Goal: Check status: Check status

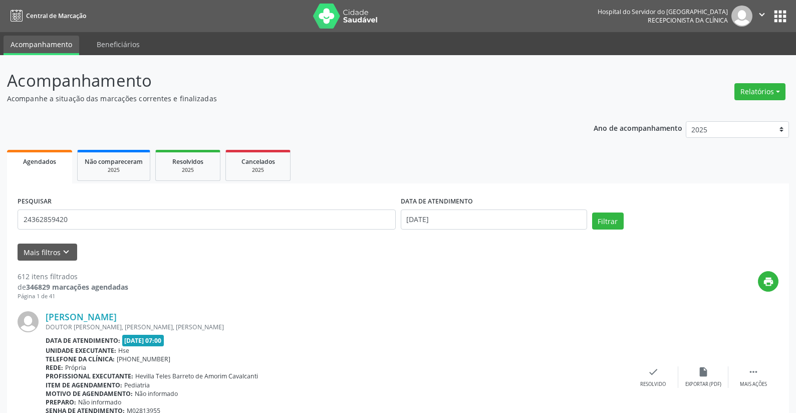
type input "24362859420"
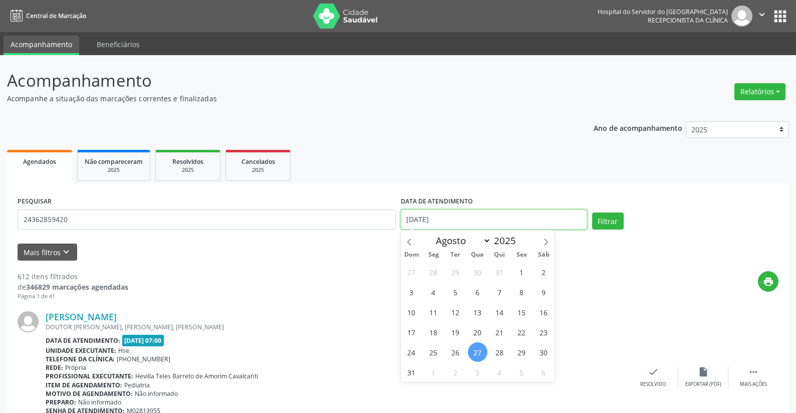
drag, startPoint x: 447, startPoint y: 216, endPoint x: 381, endPoint y: 206, distance: 66.9
click at [388, 214] on div "PESQUISAR 24362859420 DATA DE ATENDIMENTO [DATE] Filtrar" at bounding box center [398, 215] width 766 height 43
click at [604, 220] on button "Filtrar" at bounding box center [608, 220] width 32 height 17
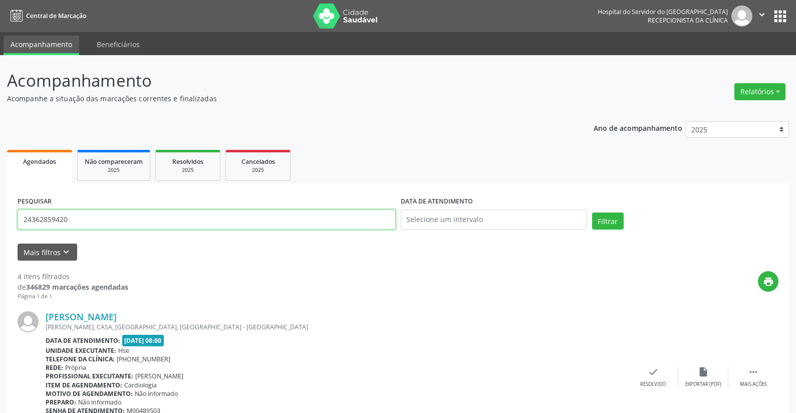
click at [84, 221] on input "24362859420" at bounding box center [207, 219] width 378 height 20
type input "2"
click at [742, 91] on button "Relatórios" at bounding box center [759, 91] width 51 height 17
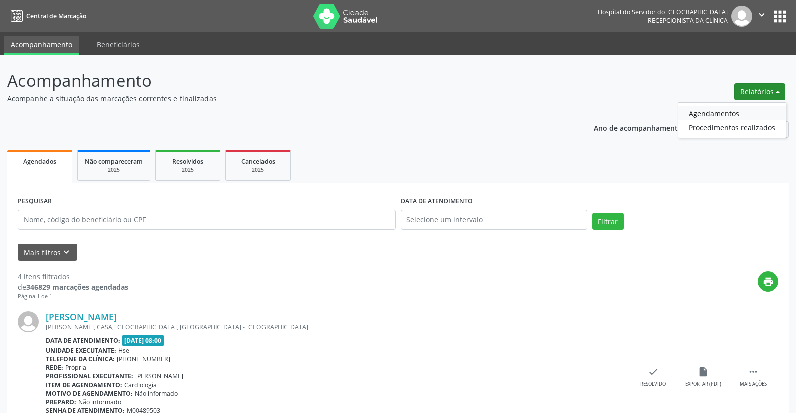
click at [722, 110] on link "Agendamentos" at bounding box center [732, 113] width 108 height 14
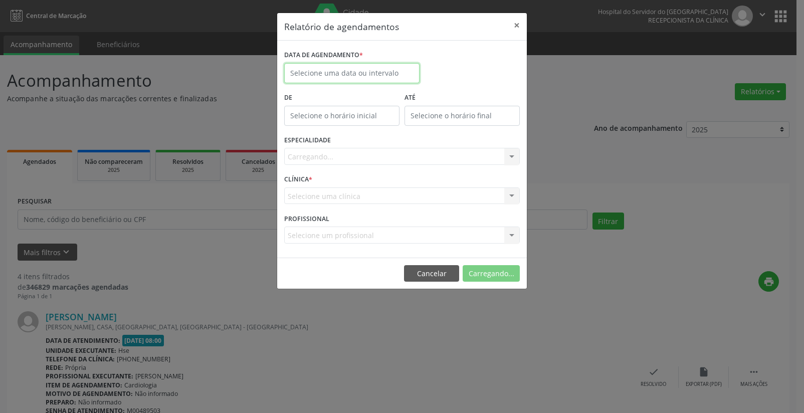
click at [329, 71] on input "text" at bounding box center [351, 73] width 135 height 20
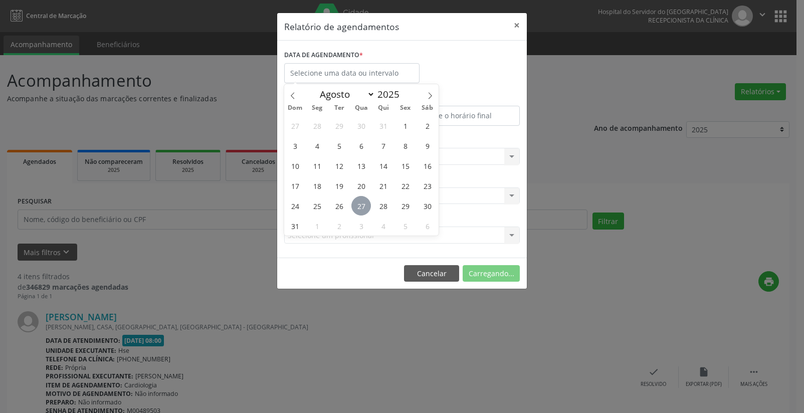
click at [359, 202] on span "27" at bounding box center [361, 206] width 20 height 20
type input "[DATE]"
click at [359, 202] on span "27" at bounding box center [361, 206] width 20 height 20
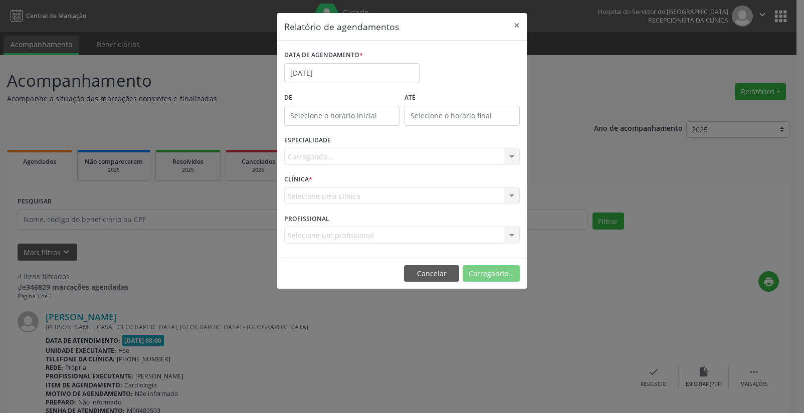
type input "12:00"
click at [352, 114] on input "12:00" at bounding box center [341, 116] width 115 height 20
click at [311, 137] on input "12" at bounding box center [322, 137] width 76 height 20
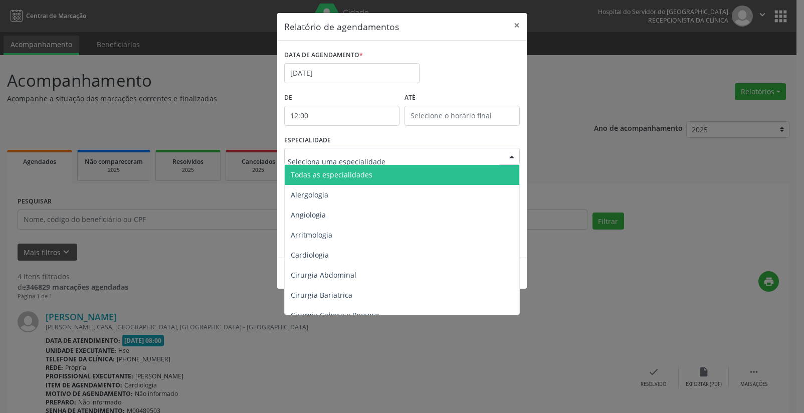
click at [312, 170] on span "Todas as especialidades" at bounding box center [332, 175] width 82 height 10
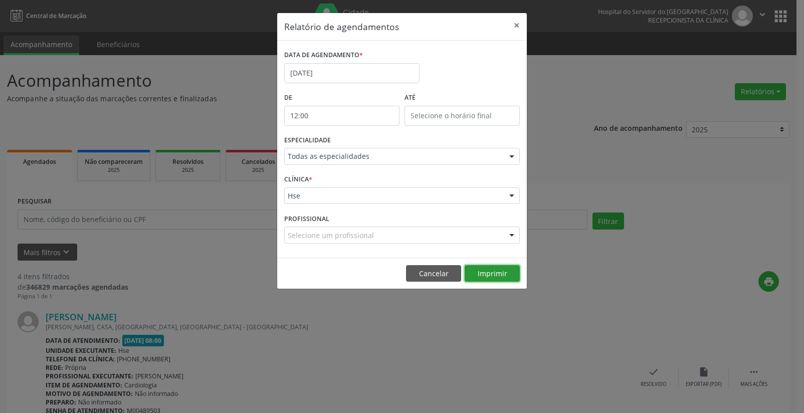
click at [487, 273] on button "Imprimir" at bounding box center [491, 273] width 55 height 17
